Goal: Navigation & Orientation: Find specific page/section

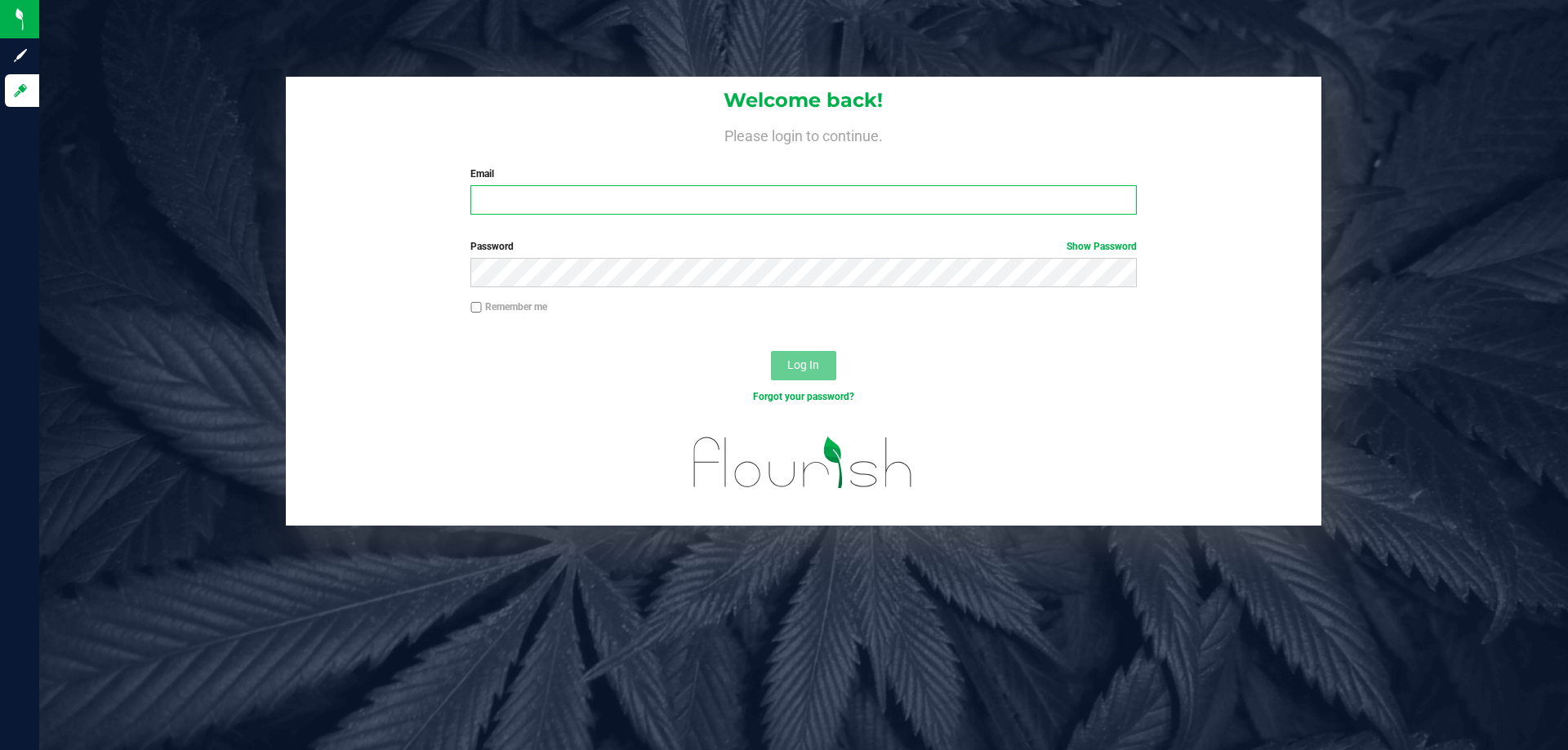
click at [584, 197] on input "Email" at bounding box center [804, 199] width 665 height 30
type input "[PERSON_NAME][EMAIL_ADDRESS][DOMAIN_NAME]"
click at [771, 351] on button "Log In" at bounding box center [804, 365] width 66 height 30
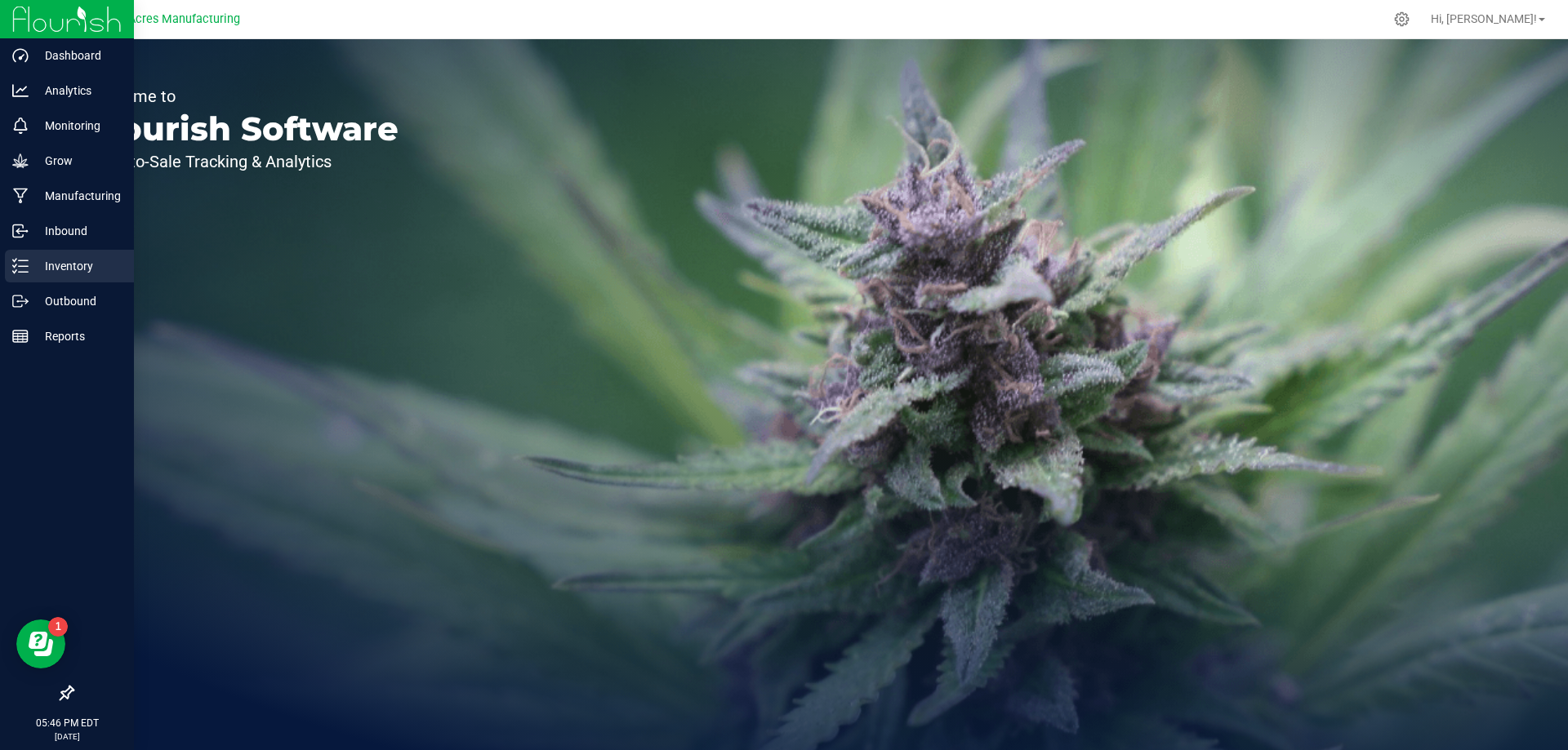
click at [30, 265] on p "Inventory" at bounding box center [77, 266] width 98 height 20
